Goal: Find specific page/section: Find specific page/section

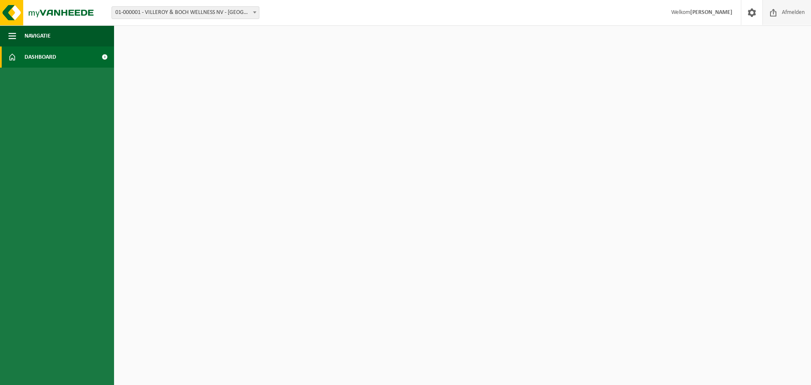
click at [778, 14] on span at bounding box center [773, 12] width 13 height 25
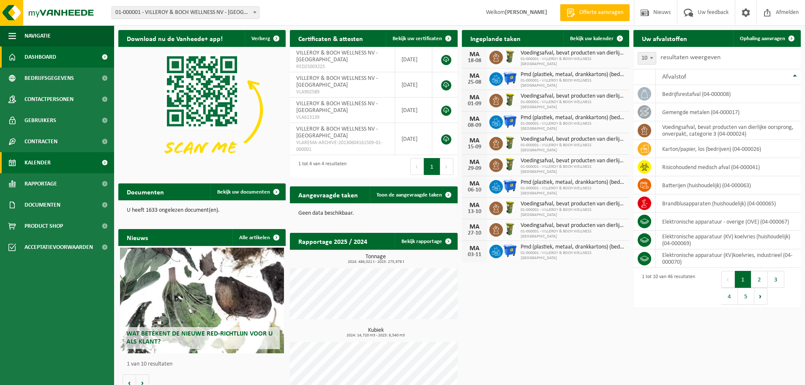
click at [46, 166] on span "Kalender" at bounding box center [38, 162] width 26 height 21
